Goal: Transaction & Acquisition: Purchase product/service

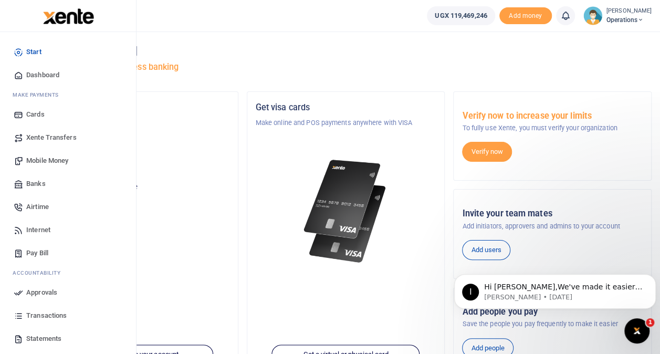
click at [48, 159] on span "Mobile Money" at bounding box center [47, 160] width 42 height 11
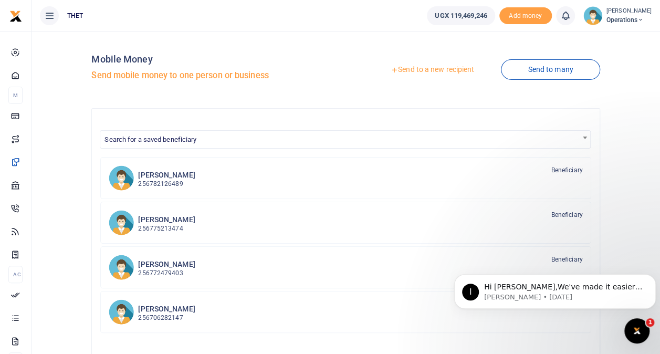
click at [453, 67] on link "Send to a new recipient" at bounding box center [432, 69] width 137 height 19
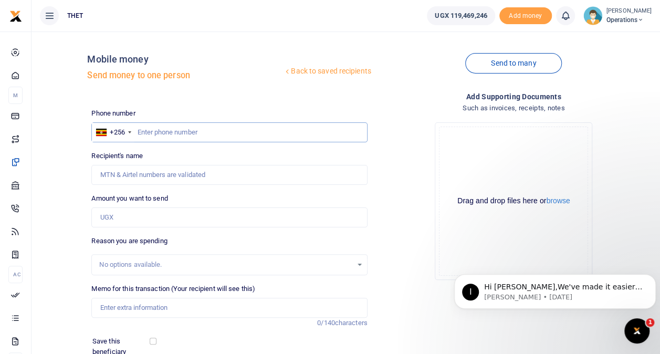
click at [211, 134] on input "text" at bounding box center [229, 132] width 276 height 20
type input "779255082"
type input "[PERSON_NAME]"
drag, startPoint x: 185, startPoint y: 129, endPoint x: 136, endPoint y: 129, distance: 49.9
click at [136, 129] on input "779255082" at bounding box center [229, 132] width 276 height 20
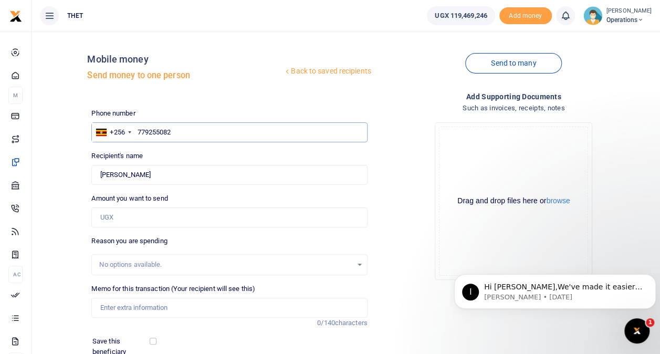
paste input "4726338"
type input "774726338"
type input "Brenda Atizuyo"
drag, startPoint x: 184, startPoint y: 133, endPoint x: 138, endPoint y: 132, distance: 45.7
click at [138, 132] on input "774726338" at bounding box center [229, 132] width 276 height 20
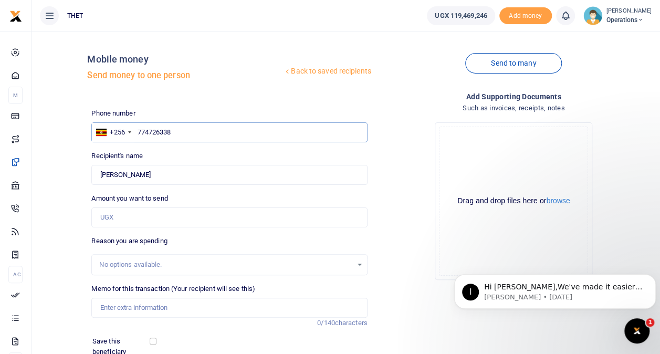
paste input "234726"
type input "772347268"
type input "Joyce Drate Bako"
drag, startPoint x: 180, startPoint y: 131, endPoint x: 138, endPoint y: 131, distance: 42.6
click at [138, 131] on input "772347268" at bounding box center [229, 132] width 276 height 20
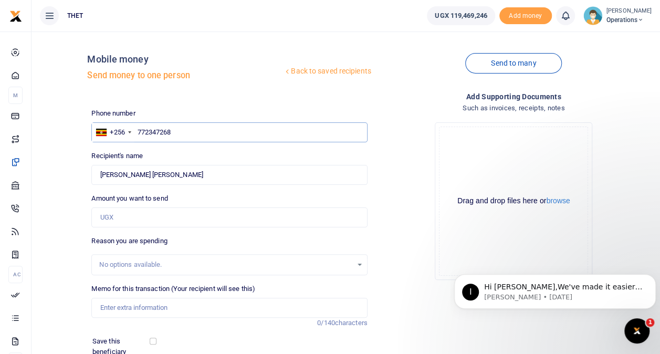
paste input "4993555"
type input "774993555"
type input "Christine Tushabe"
drag, startPoint x: 181, startPoint y: 128, endPoint x: 133, endPoint y: 133, distance: 47.5
click at [133, 133] on div "+256 Uganda +256 774993555" at bounding box center [229, 132] width 276 height 20
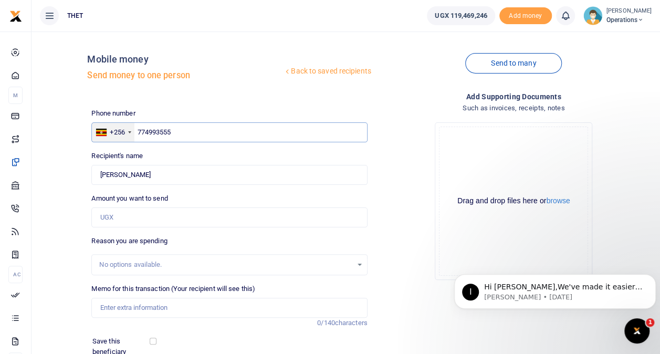
paste input "82287122"
type input "782287122"
type input "Aliama Winifred"
drag, startPoint x: 181, startPoint y: 128, endPoint x: 137, endPoint y: 132, distance: 44.4
click at [137, 132] on input "782287122" at bounding box center [229, 132] width 276 height 20
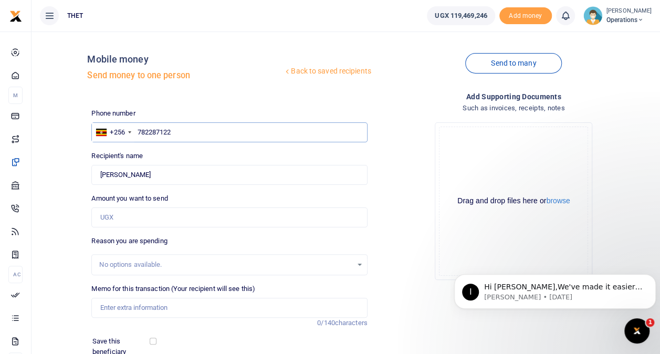
paste input "75223158"
type input "775223158"
type input "Proscovia Amviko"
drag, startPoint x: 181, startPoint y: 132, endPoint x: 137, endPoint y: 132, distance: 44.1
click at [137, 132] on input "775223158" at bounding box center [229, 132] width 276 height 20
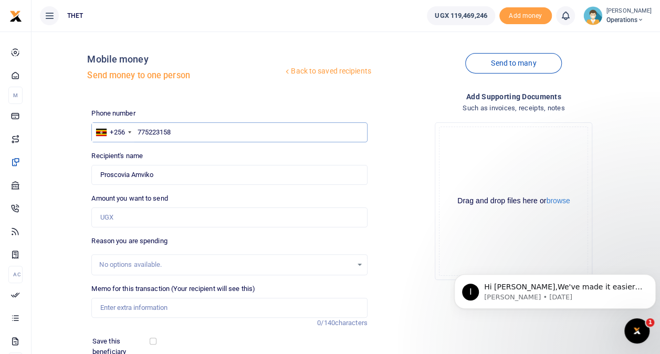
paste input "81418949"
type input "781418949"
type input "Lillian Asidroru"
drag, startPoint x: 180, startPoint y: 130, endPoint x: 134, endPoint y: 130, distance: 45.2
click at [134, 130] on div "+256 Uganda +256 781418949" at bounding box center [229, 132] width 276 height 20
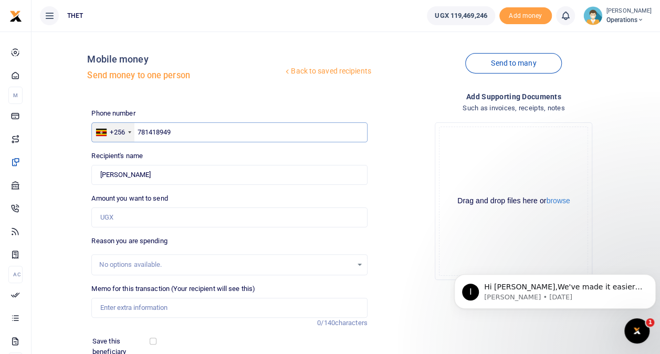
paste input "5263155"
type input "785263155"
type input "Alice Driciru"
drag, startPoint x: 180, startPoint y: 132, endPoint x: 136, endPoint y: 129, distance: 44.2
click at [136, 129] on input "785263155" at bounding box center [229, 132] width 276 height 20
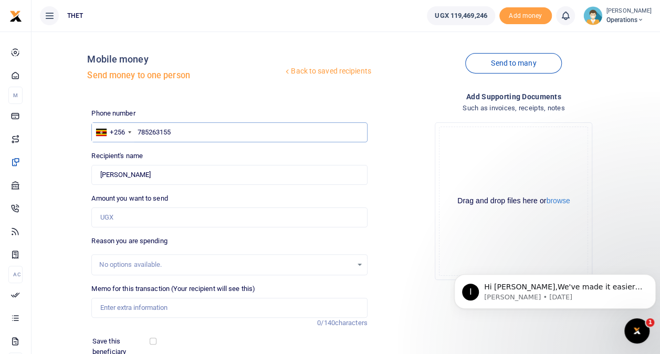
paste input "71934476"
type input "771934476"
type input "Gloria Ederu"
drag, startPoint x: 182, startPoint y: 136, endPoint x: 138, endPoint y: 132, distance: 44.2
click at [138, 132] on input "771934476" at bounding box center [229, 132] width 276 height 20
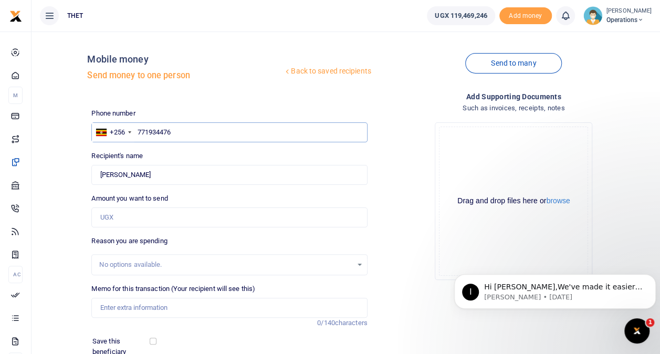
paste input "5298922"
type input "775298922"
type input "Stella Drabezu"
drag, startPoint x: 185, startPoint y: 131, endPoint x: 138, endPoint y: 128, distance: 47.9
click at [138, 128] on input "775298922" at bounding box center [229, 132] width 276 height 20
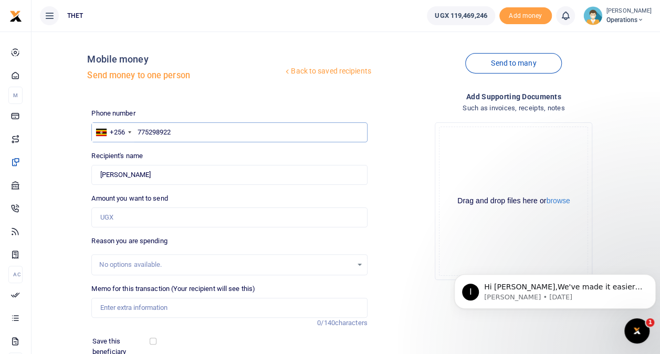
paste input "82681445"
type input "782681445"
type input "Laura Atizuyo"
drag, startPoint x: 183, startPoint y: 132, endPoint x: 138, endPoint y: 132, distance: 45.2
click at [138, 132] on input "782681445" at bounding box center [229, 132] width 276 height 20
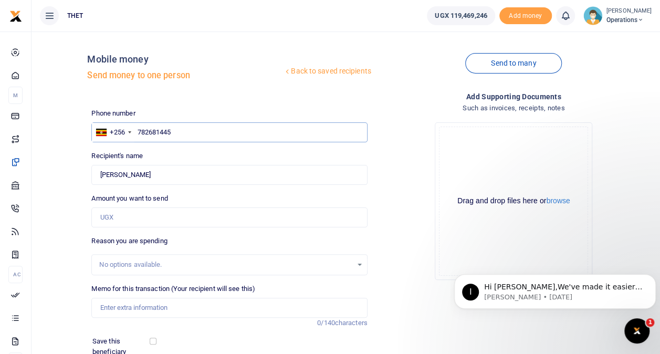
paste input "7383046"
type input "787383046"
type input "Peace Ajidiru"
drag, startPoint x: 179, startPoint y: 133, endPoint x: 137, endPoint y: 132, distance: 42.0
click at [137, 132] on input "787383046" at bounding box center [229, 132] width 276 height 20
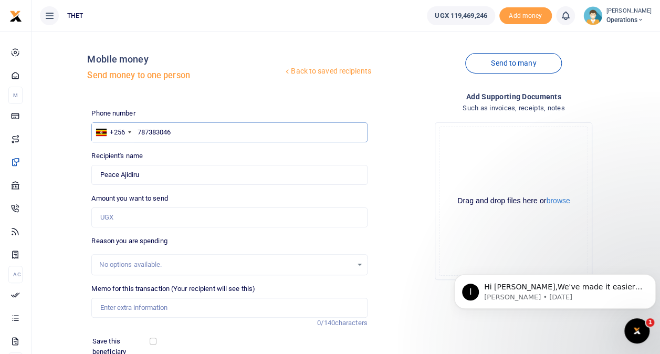
paste input "4657137"
type input "784657137"
type input "Peter Avaga"
drag, startPoint x: 178, startPoint y: 136, endPoint x: 131, endPoint y: 132, distance: 46.9
click at [131, 132] on div "+256 Uganda +256 784657137" at bounding box center [229, 132] width 276 height 20
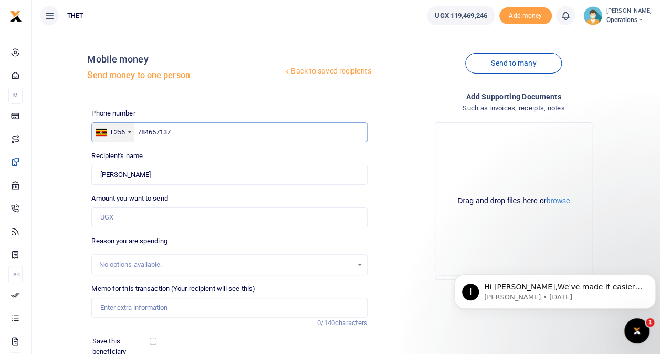
paste input "7940318"
type input "787940318"
type input "Joyce Drijaru"
drag, startPoint x: 178, startPoint y: 131, endPoint x: 134, endPoint y: 131, distance: 43.6
click at [134, 131] on input "787940318" at bounding box center [229, 132] width 276 height 20
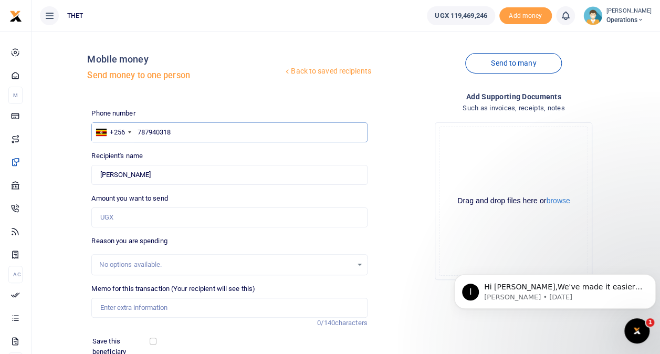
paste input "73817021"
type input "773817021"
type input "Jane Eyokia Okusia"
drag, startPoint x: 194, startPoint y: 136, endPoint x: 139, endPoint y: 133, distance: 55.7
click at [139, 133] on input "773817021" at bounding box center [229, 132] width 276 height 20
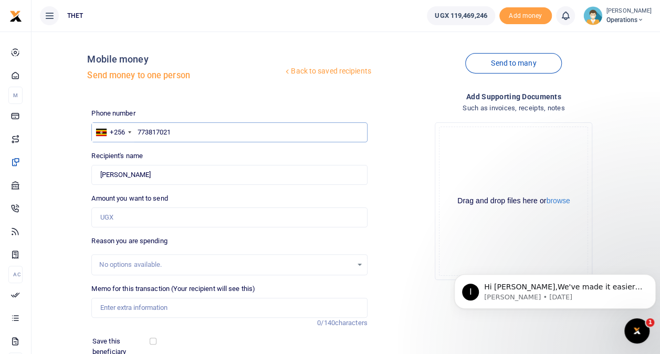
paste input "627546"
type input "773627546"
type input "Mauro Felicity Etudopia"
drag, startPoint x: 182, startPoint y: 134, endPoint x: 138, endPoint y: 130, distance: 44.3
click at [138, 130] on input "773627546" at bounding box center [229, 132] width 276 height 20
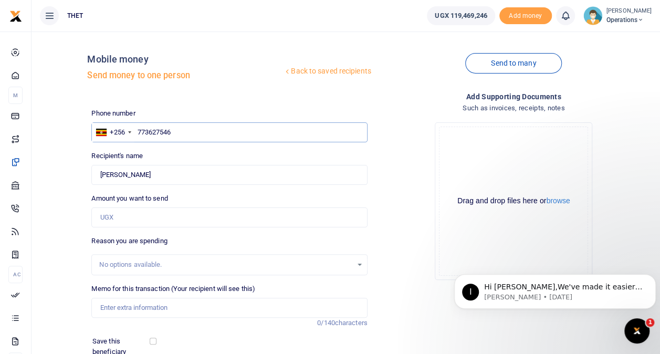
paste input "2198885"
type input "772198885"
type input "Margret Anguparu"
drag, startPoint x: 204, startPoint y: 133, endPoint x: 137, endPoint y: 131, distance: 66.7
click at [137, 131] on input "772198885" at bounding box center [229, 132] width 276 height 20
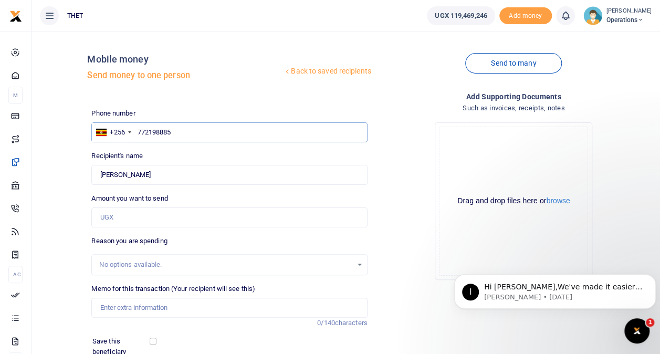
paste input "86265656"
type input "786265656"
type input "Christine Tabu"
drag, startPoint x: 183, startPoint y: 132, endPoint x: 137, endPoint y: 130, distance: 46.8
click at [137, 130] on input "786265656" at bounding box center [229, 132] width 276 height 20
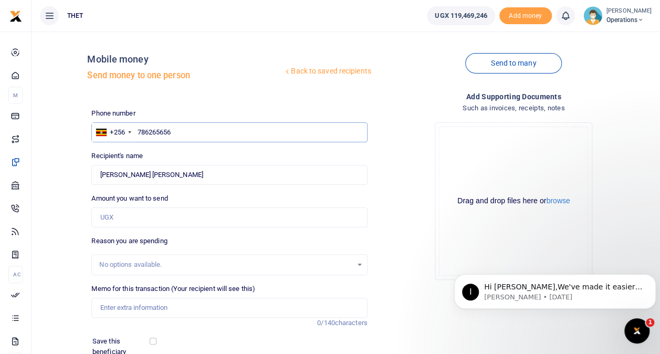
paste input "525203"
type input "786525203"
type input "Sally Dramadri Ceniru"
drag, startPoint x: 190, startPoint y: 134, endPoint x: 138, endPoint y: 132, distance: 52.6
click at [138, 132] on input "786525203" at bounding box center [229, 132] width 276 height 20
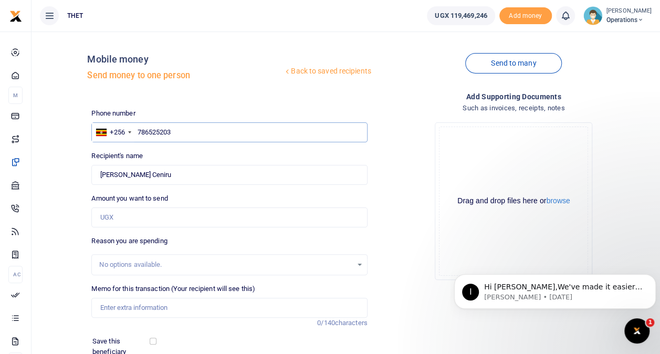
paste input "2712088"
type input "782712088"
type input "Loy Drazu Waru"
type input "782712088"
click at [629, 13] on small "[PERSON_NAME]" at bounding box center [629, 11] width 45 height 9
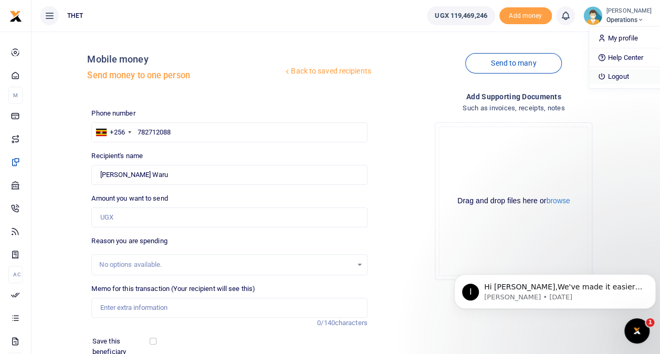
click at [596, 71] on link "Logout" at bounding box center [630, 76] width 83 height 15
